Goal: Transaction & Acquisition: Purchase product/service

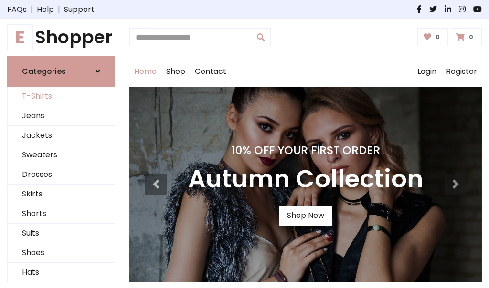
click at [61, 96] on link "T-Shirts" at bounding box center [61, 97] width 107 height 20
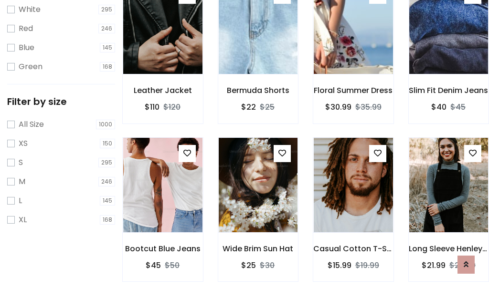
scroll to position [17, 0]
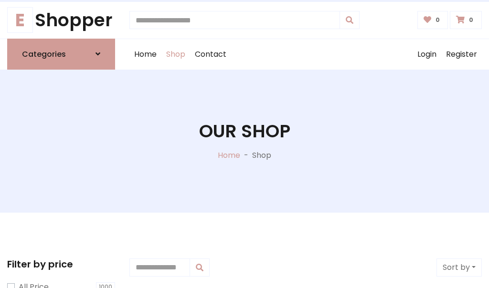
click at [244, 141] on h1 "Our Shop" at bounding box center [244, 131] width 91 height 21
click at [305, 54] on div "Home Shop Contact Log out Login Register" at bounding box center [305, 54] width 352 height 31
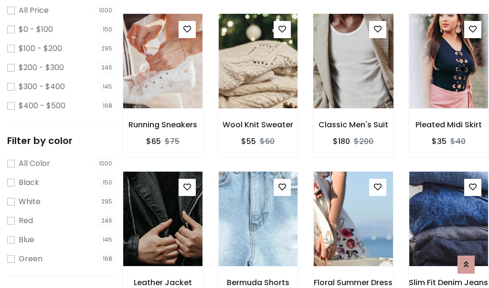
click at [353, 78] on img at bounding box center [352, 61] width 95 height 229
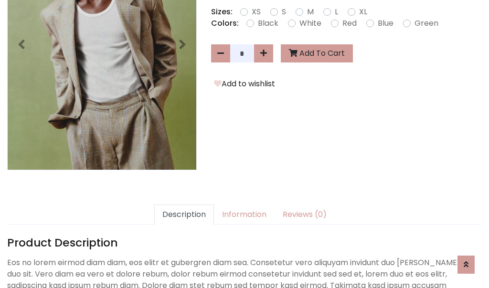
scroll to position [233, 0]
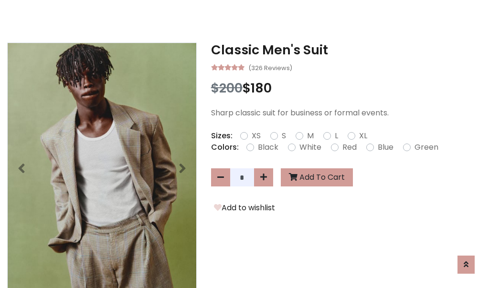
click at [346, 50] on h3 "Classic Men's Suit" at bounding box center [346, 49] width 271 height 15
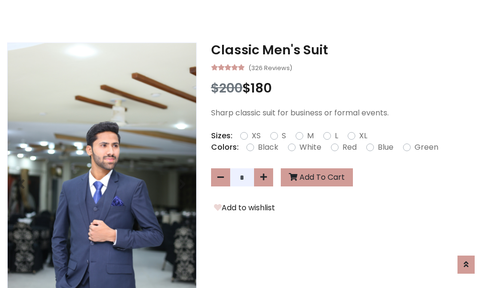
click at [346, 50] on h3 "Classic Men's Suit" at bounding box center [346, 49] width 271 height 15
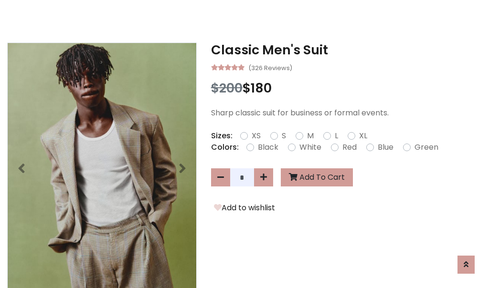
click at [346, 50] on h3 "Classic Men's Suit" at bounding box center [346, 49] width 271 height 15
